Goal: Find specific page/section: Locate a particular part of the current website

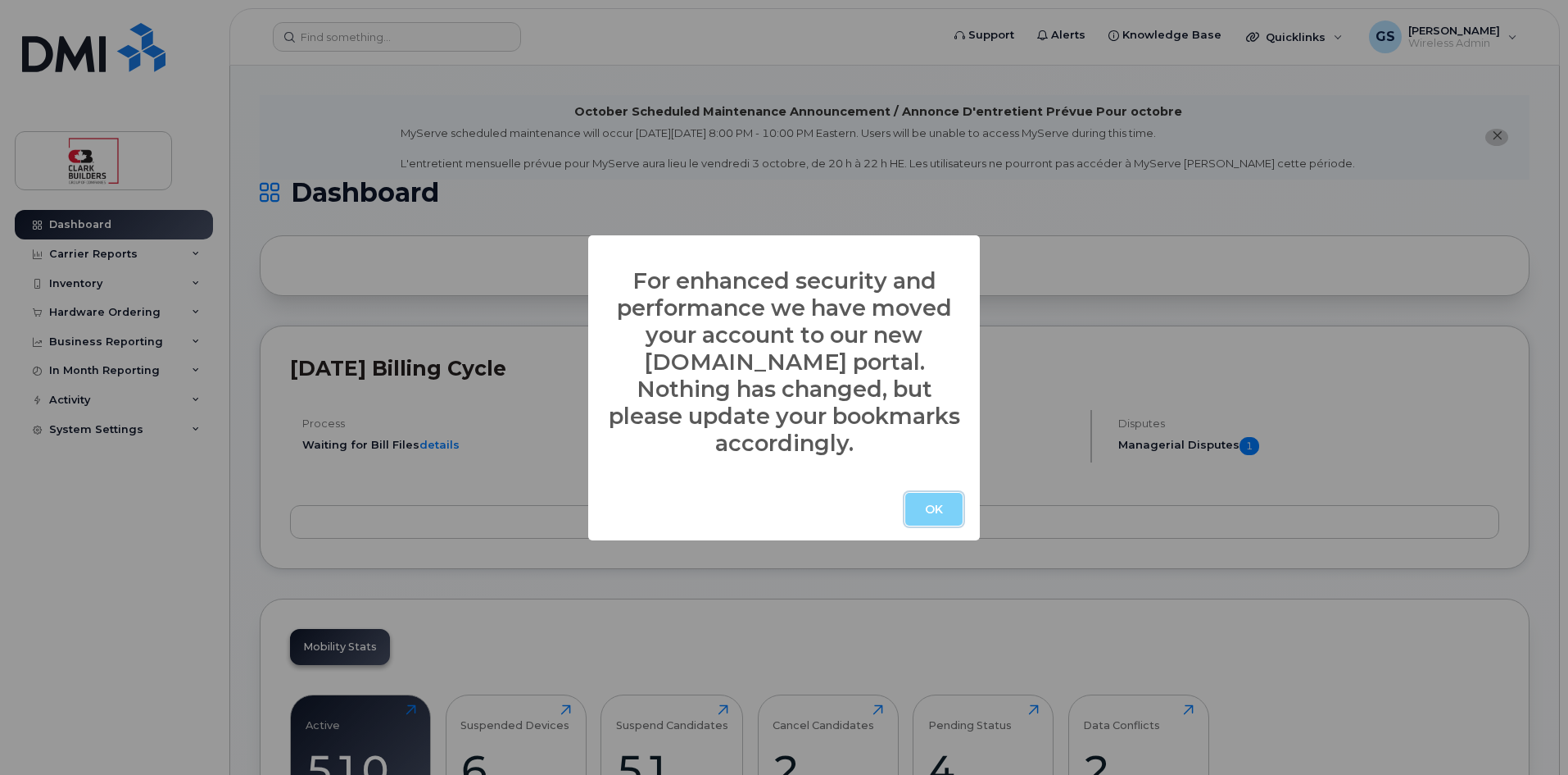
click at [945, 493] on button "OK" at bounding box center [934, 509] width 58 height 33
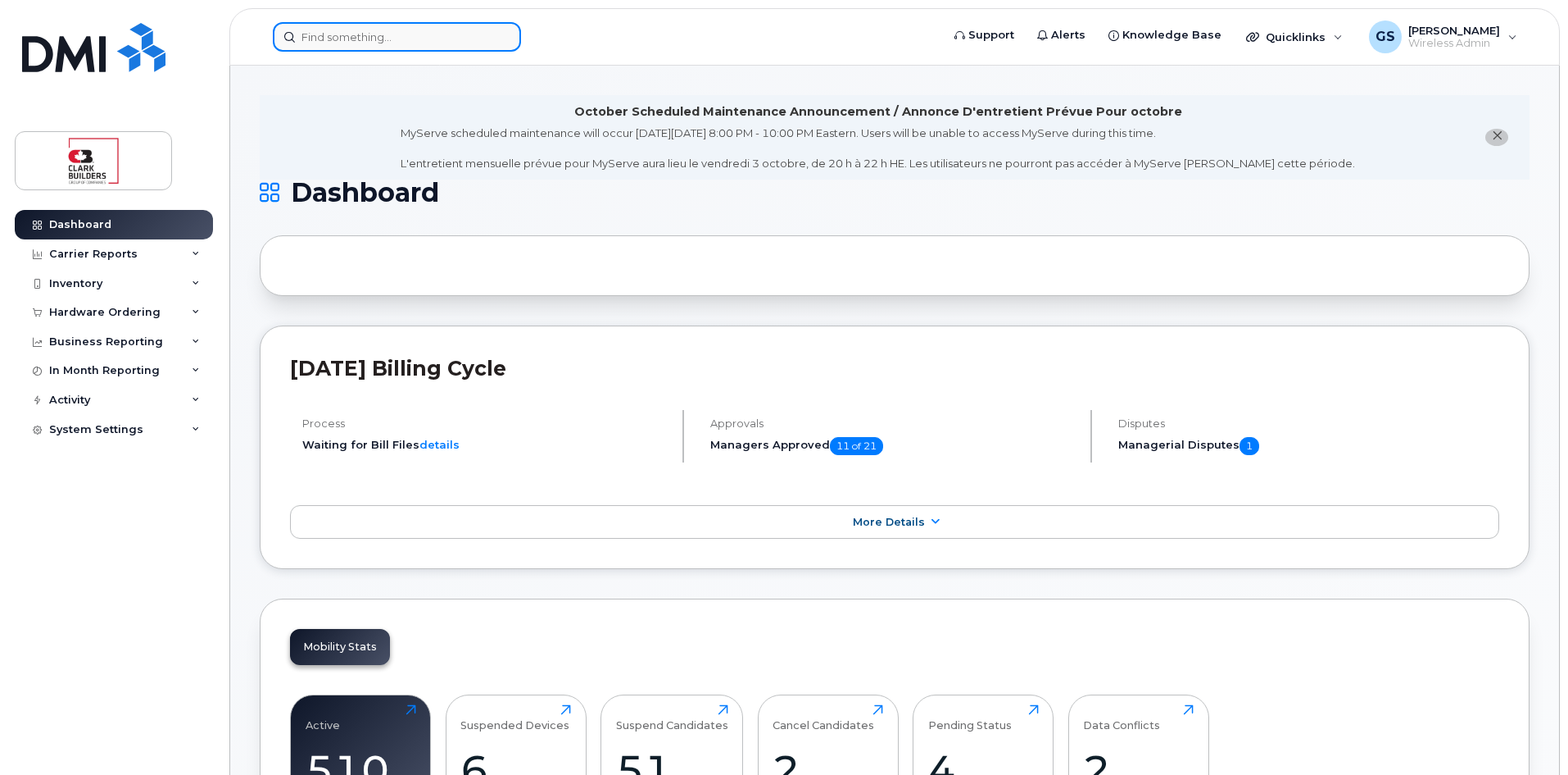
click at [475, 38] on input at bounding box center [397, 36] width 248 height 30
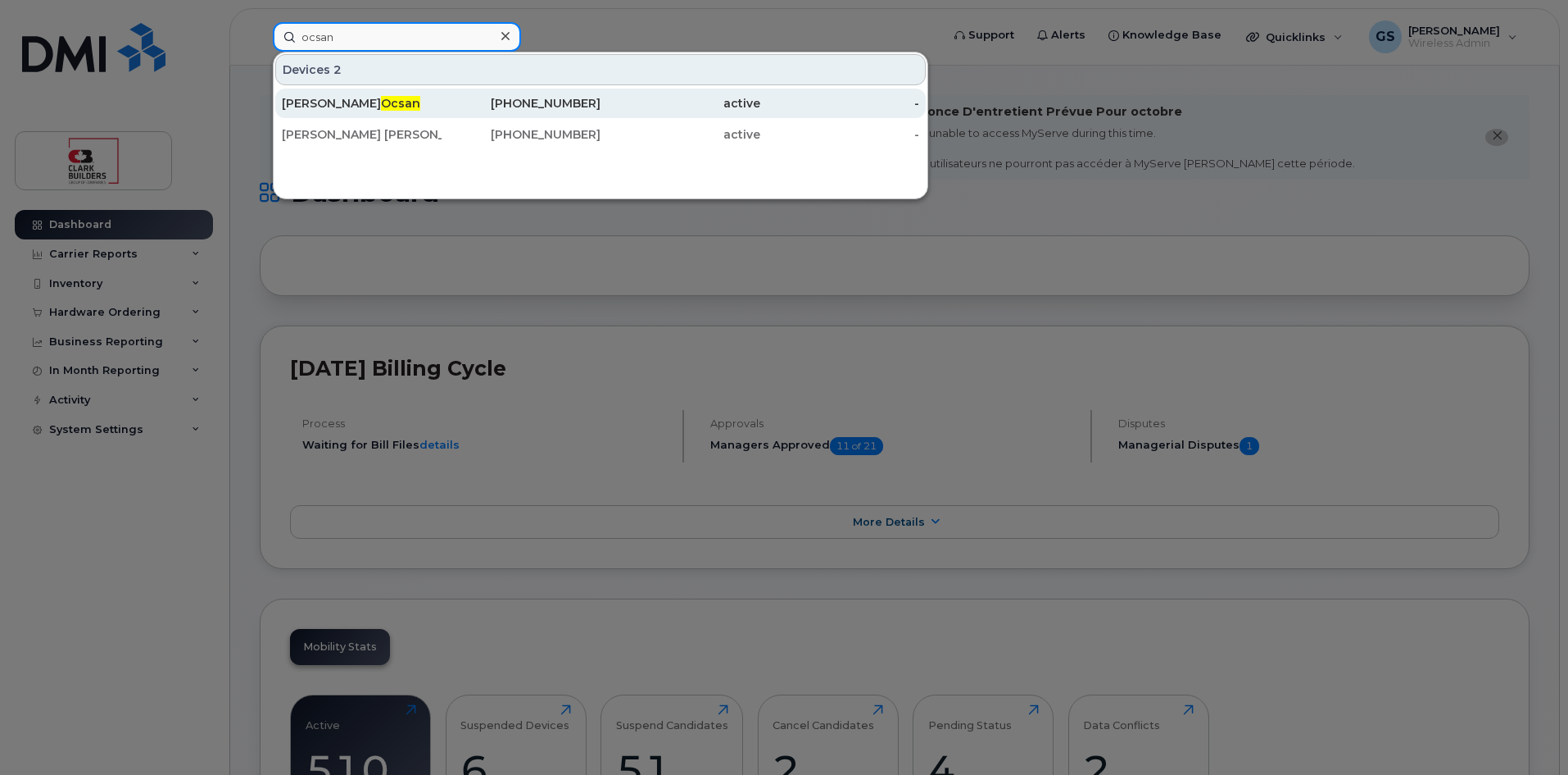
type input "ocsan"
click at [520, 98] on div "403-542-5292" at bounding box center [521, 103] width 160 height 16
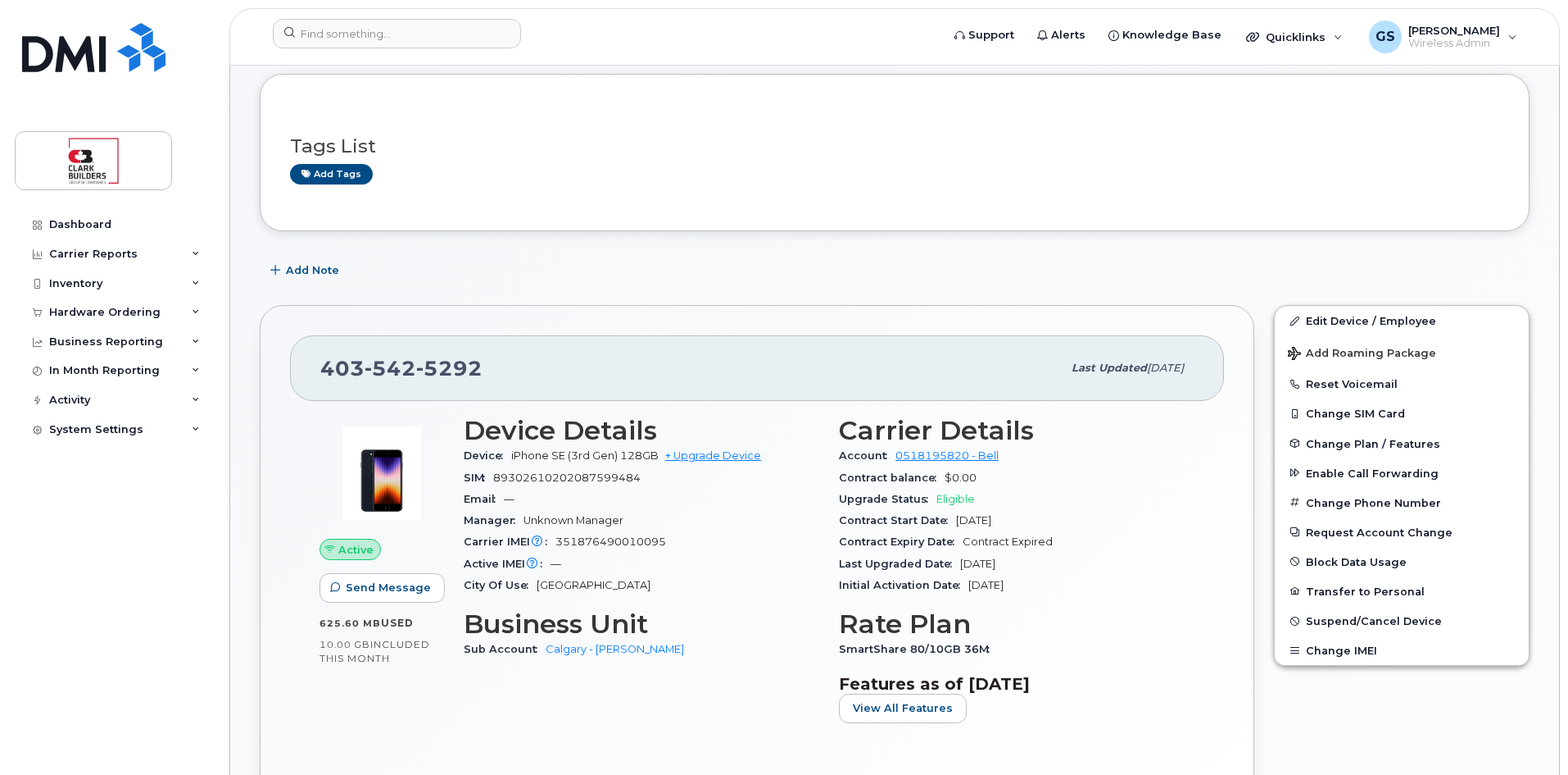
scroll to position [246, 0]
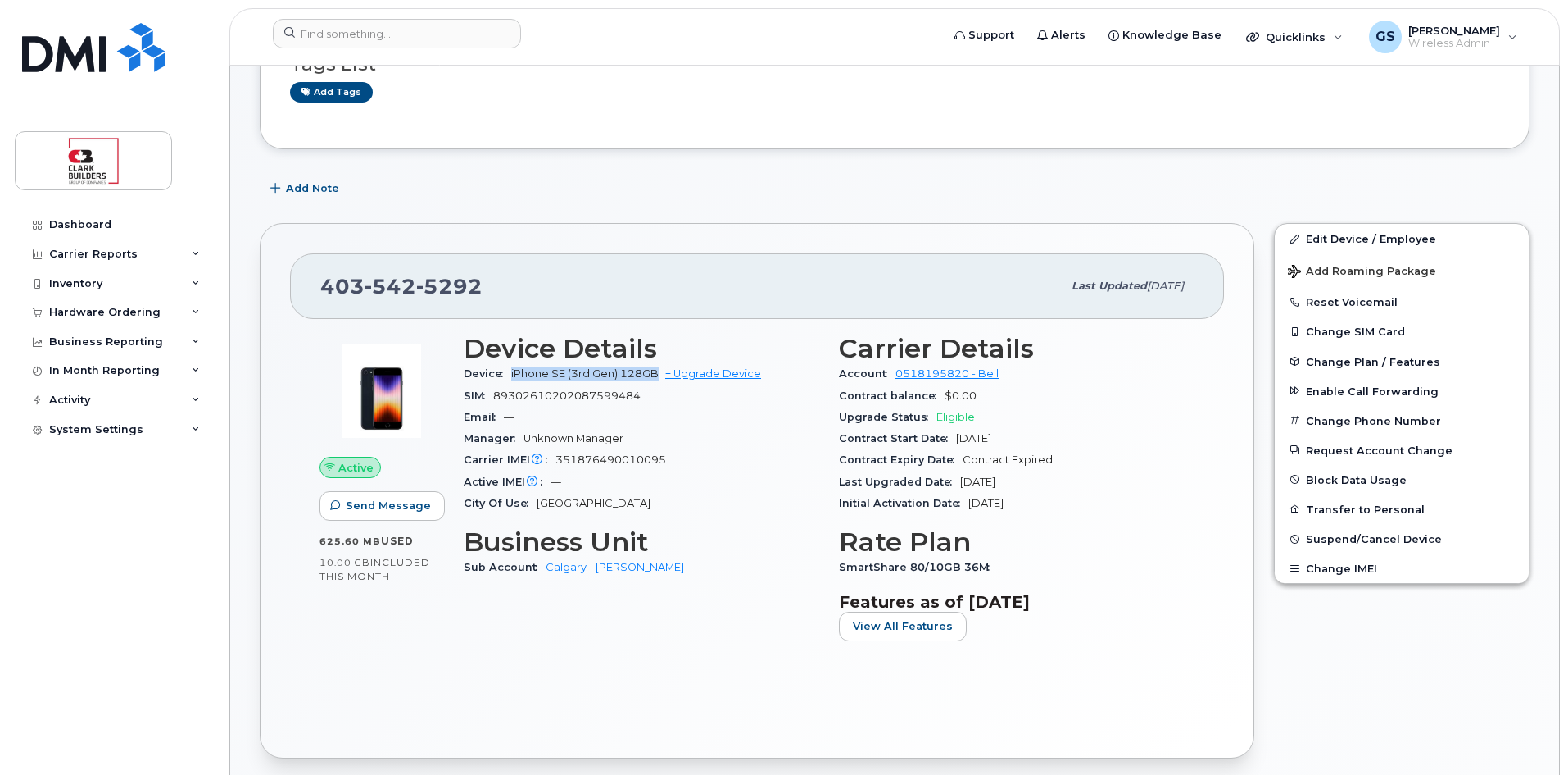
drag, startPoint x: 513, startPoint y: 375, endPoint x: 659, endPoint y: 376, distance: 146.0
click at [659, 376] on span "iPhone SE (3rd Gen) 128GB + Upgrade Device" at bounding box center [636, 373] width 250 height 13
